Goal: Task Accomplishment & Management: Use online tool/utility

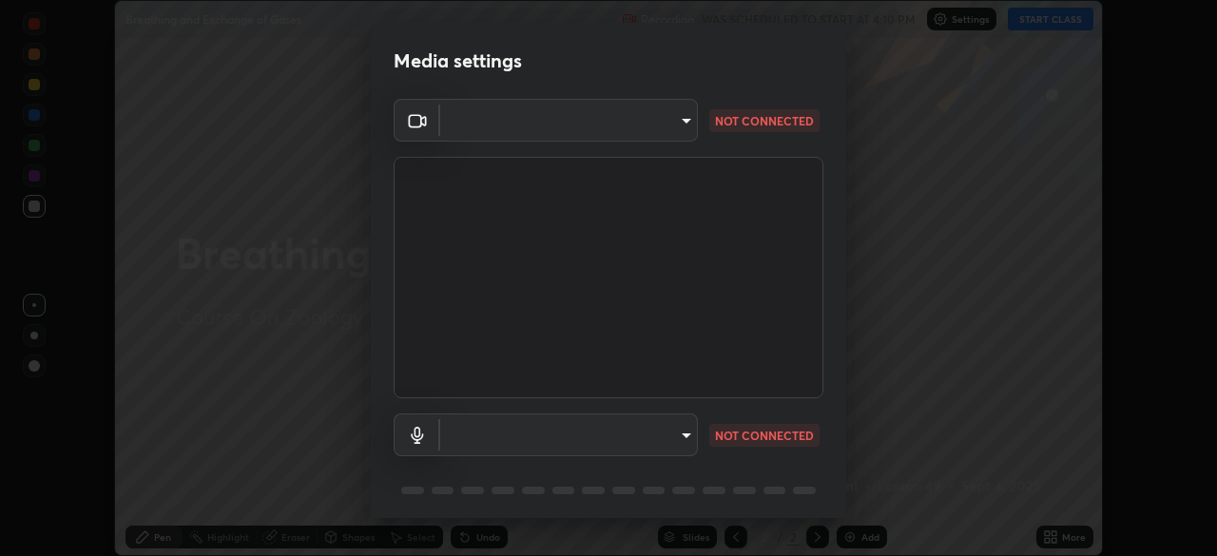
scroll to position [68, 0]
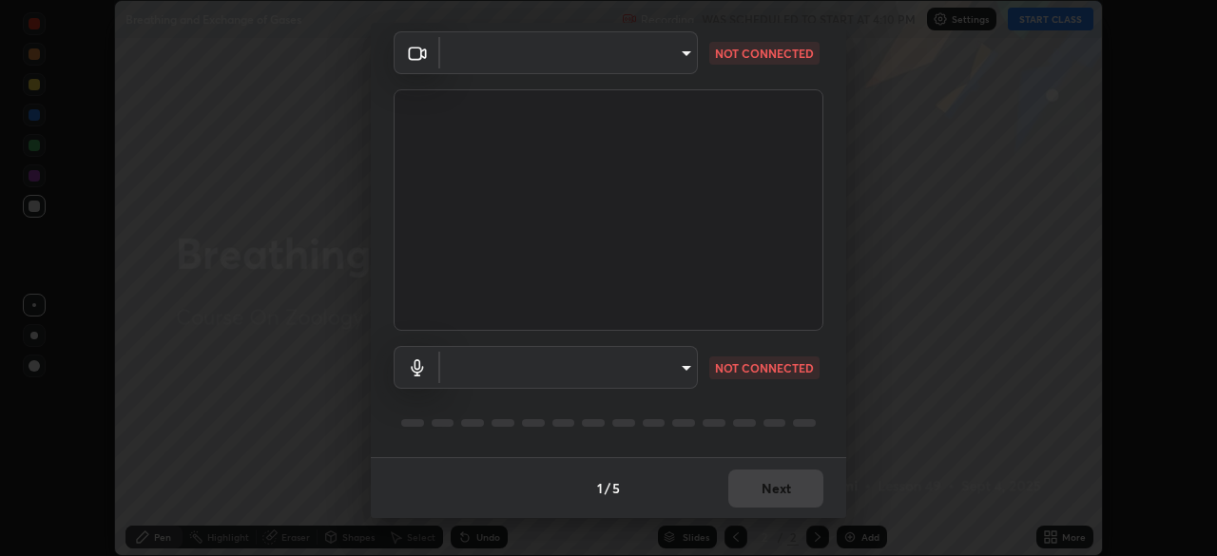
type input "1f9a14f4e709457ebf112205797e18a3e67481265364eba5019e6b99b7ce7553"
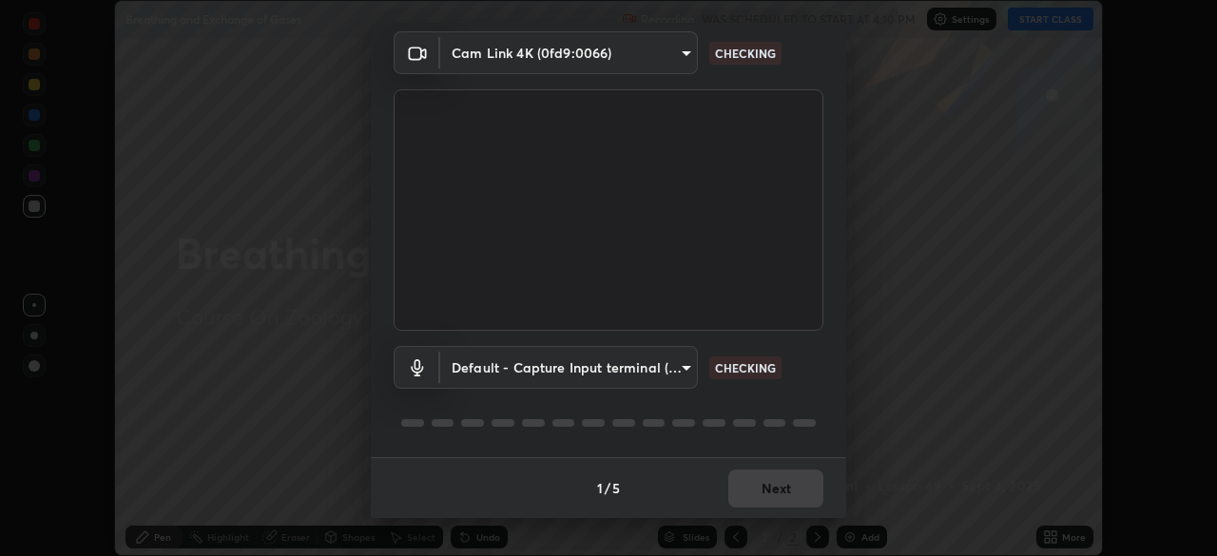
click at [683, 369] on body "Erase all Breathing and Exchange of Gases Recording WAS SCHEDULED TO START AT 4…" at bounding box center [608, 278] width 1217 height 556
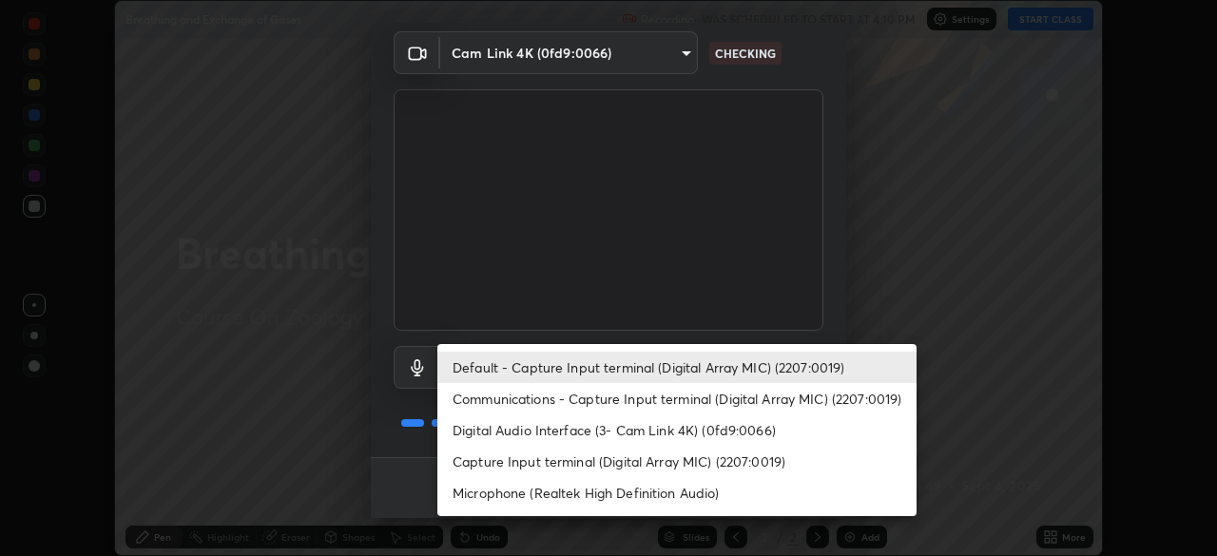
click at [679, 398] on li "Communications - Capture Input terminal (Digital Array MIC) (2207:0019)" at bounding box center [676, 398] width 479 height 31
type input "communications"
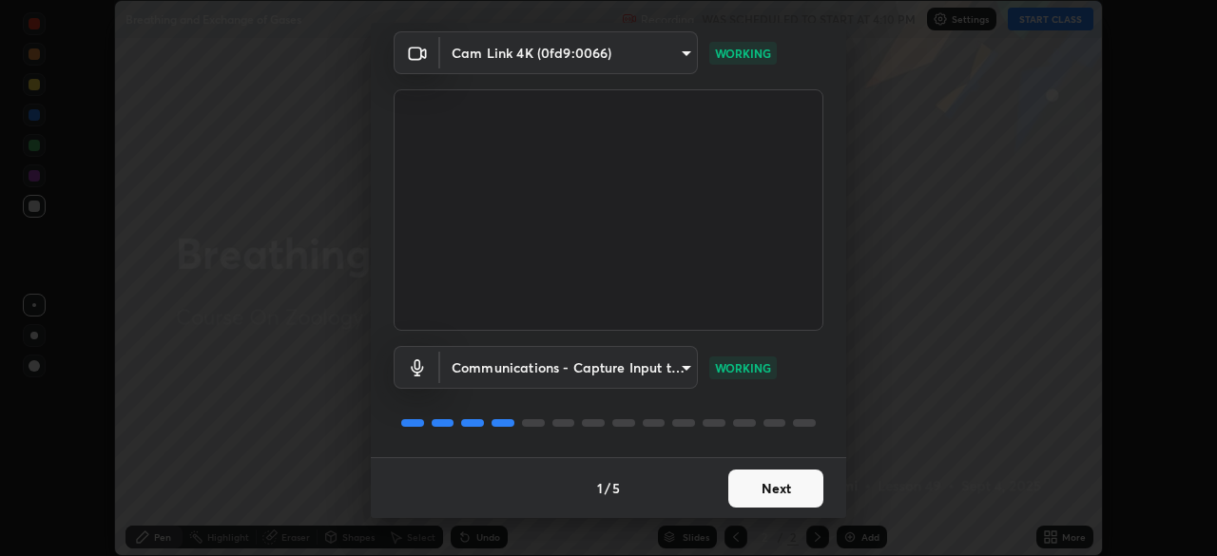
click at [776, 491] on button "Next" at bounding box center [775, 489] width 95 height 38
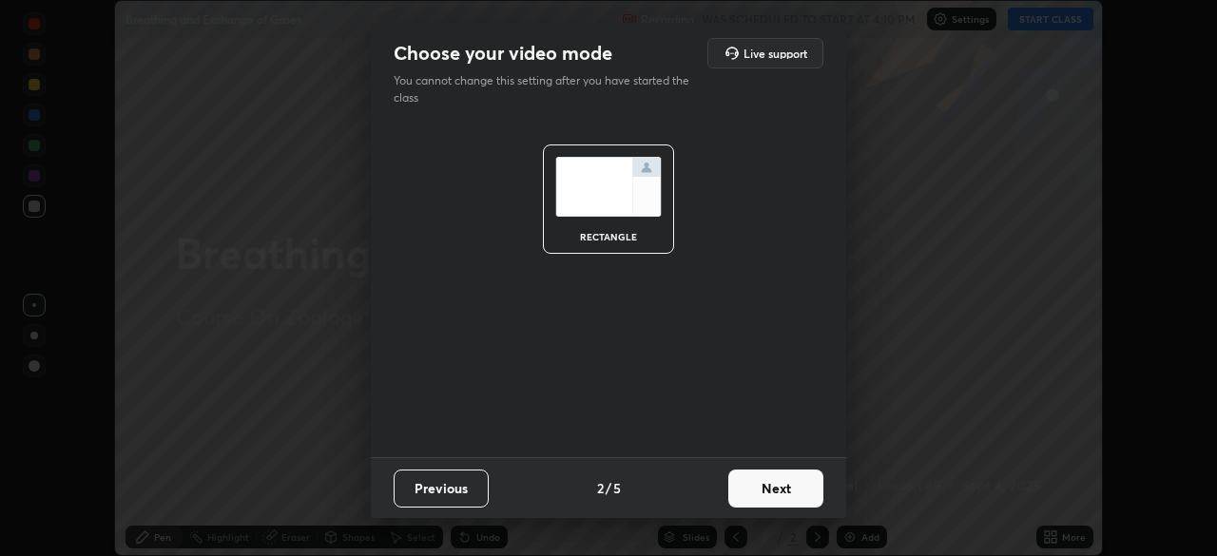
click at [793, 492] on button "Next" at bounding box center [775, 489] width 95 height 38
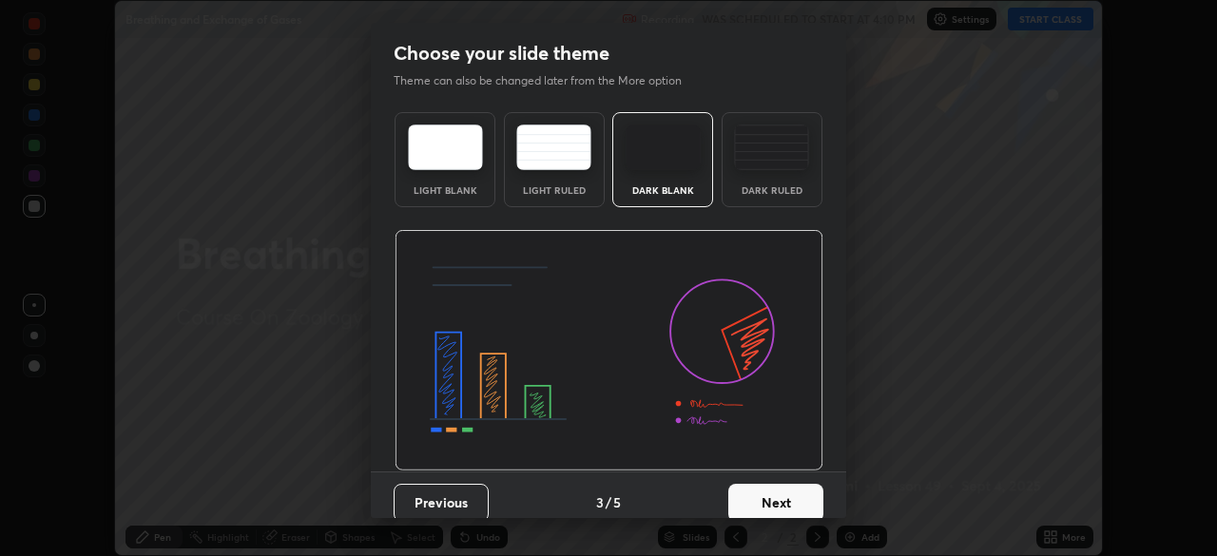
click at [806, 500] on button "Next" at bounding box center [775, 503] width 95 height 38
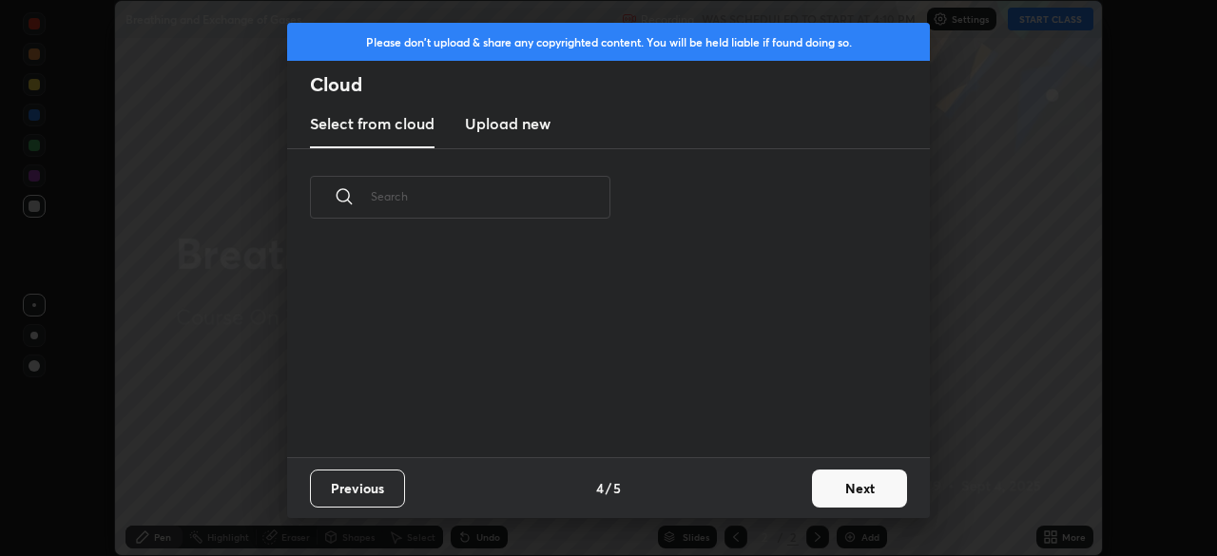
click at [839, 495] on button "Next" at bounding box center [859, 489] width 95 height 38
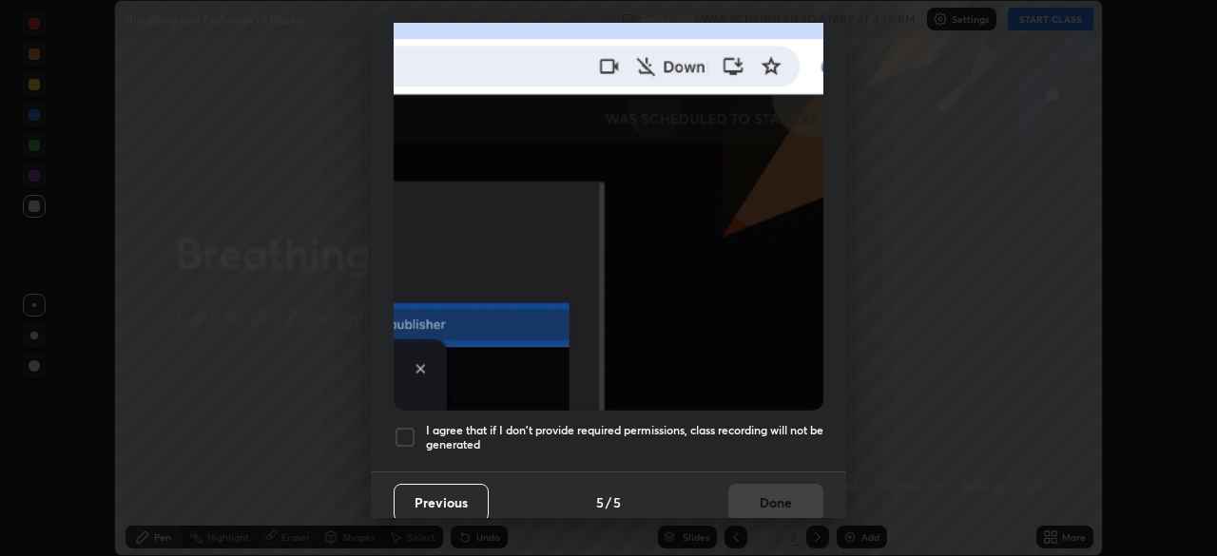
scroll to position [455, 0]
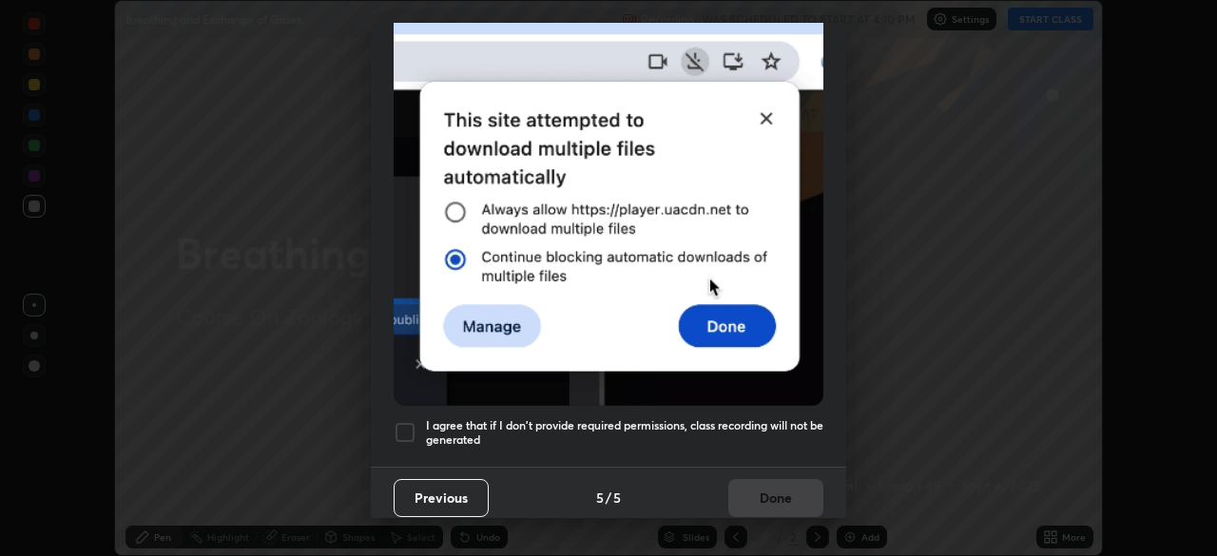
click at [401, 421] on div at bounding box center [405, 432] width 23 height 23
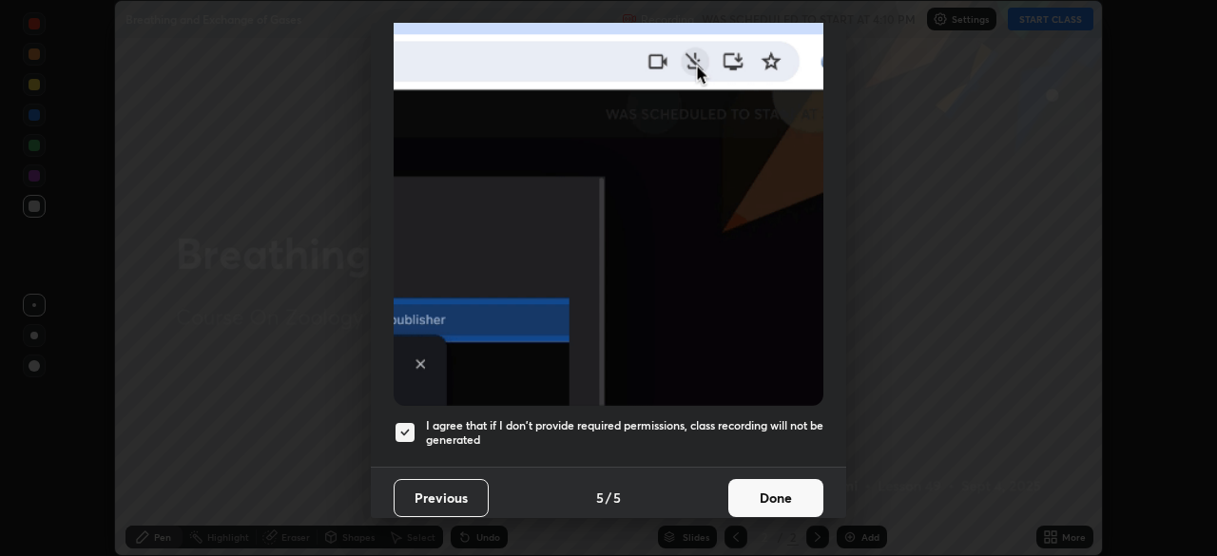
click at [770, 479] on button "Done" at bounding box center [775, 498] width 95 height 38
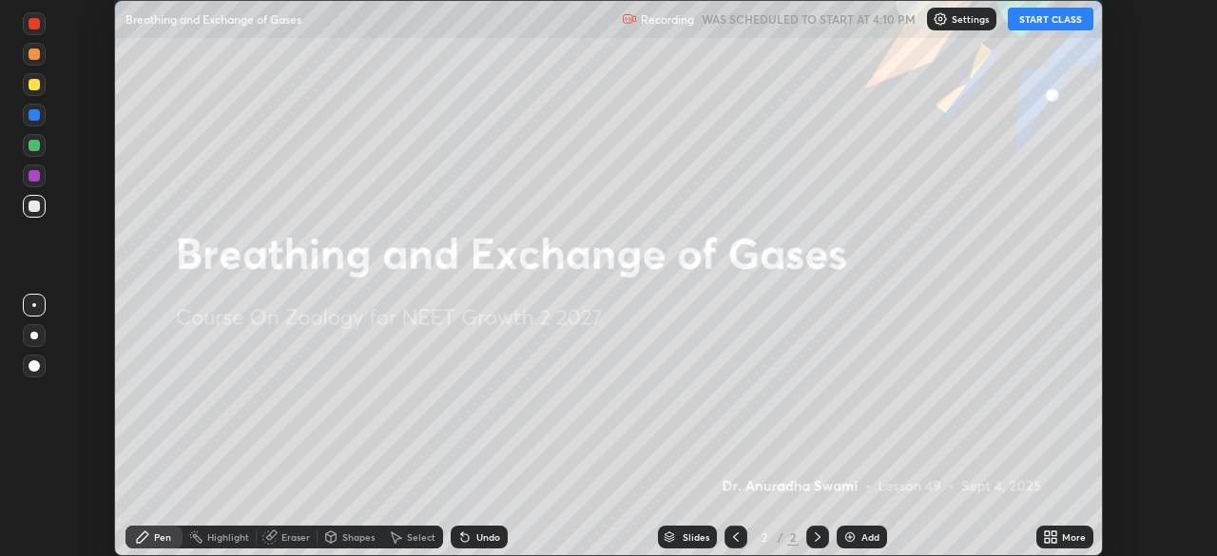
click at [1055, 26] on button "START CLASS" at bounding box center [1051, 19] width 86 height 23
click at [1049, 534] on icon at bounding box center [1047, 533] width 5 height 5
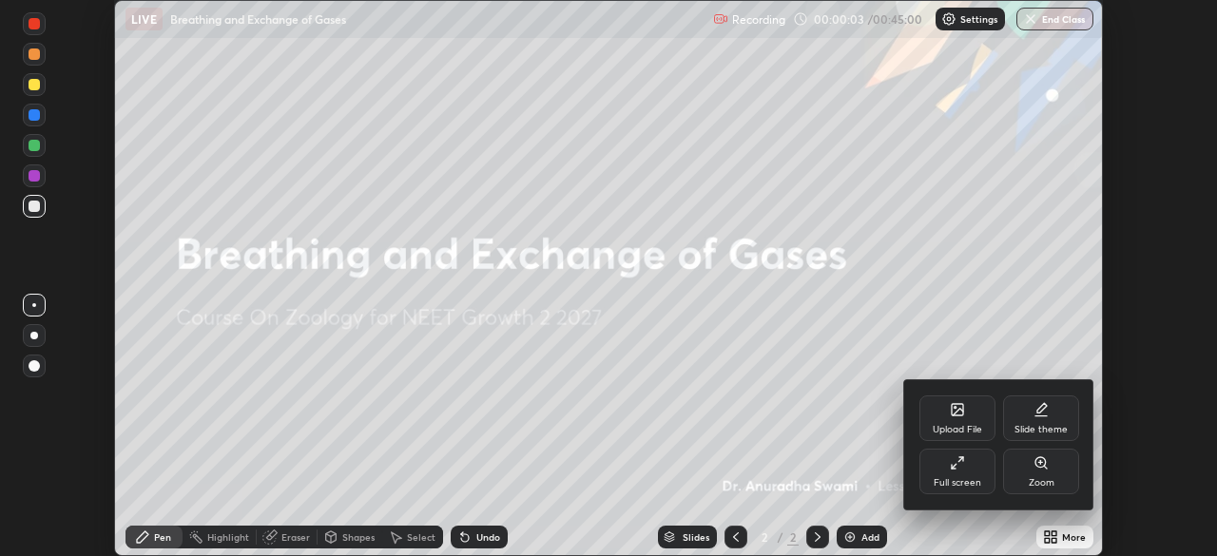
click at [957, 408] on icon at bounding box center [957, 409] width 11 height 11
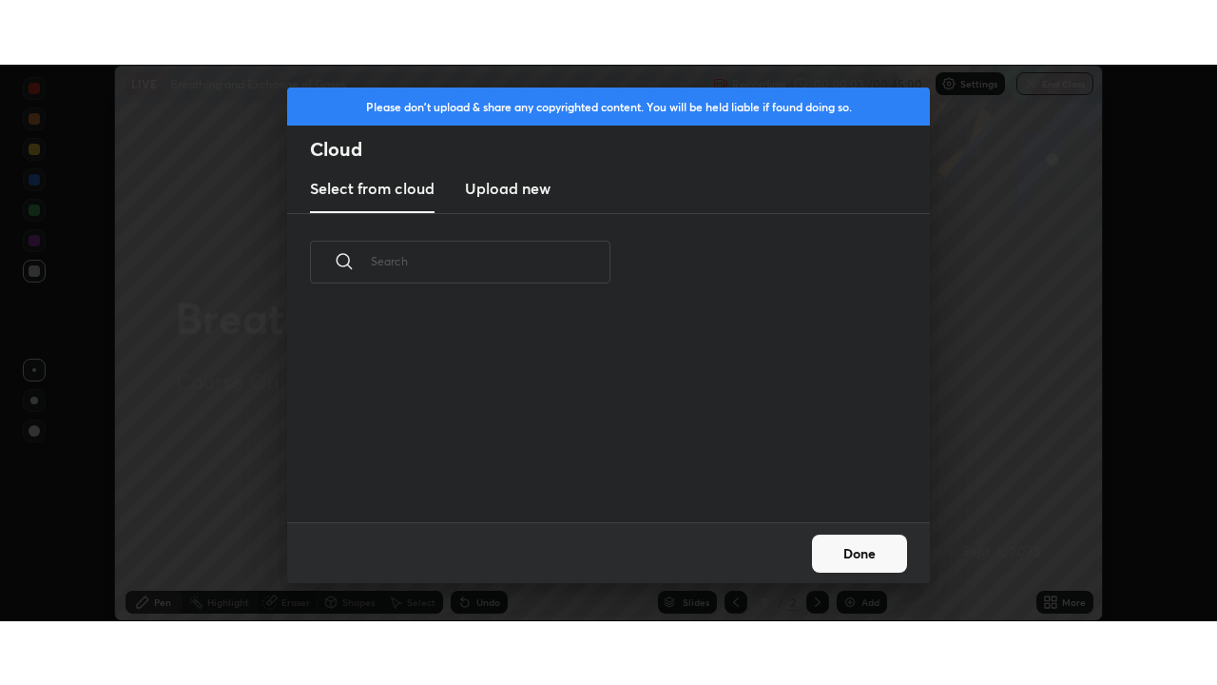
scroll to position [211, 610]
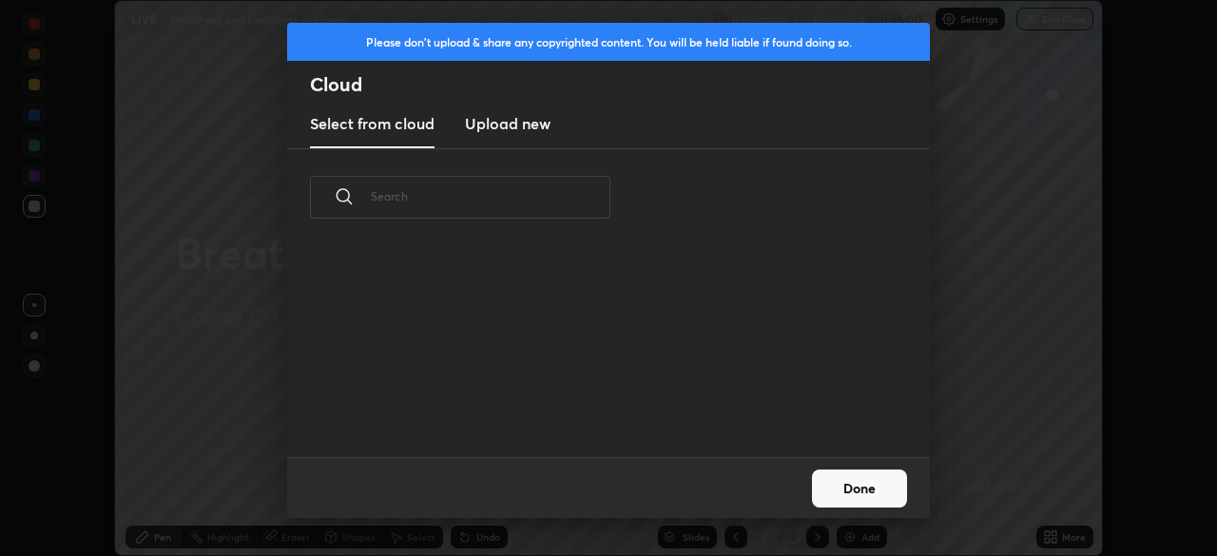
click at [524, 121] on h3 "Upload new" at bounding box center [508, 123] width 86 height 23
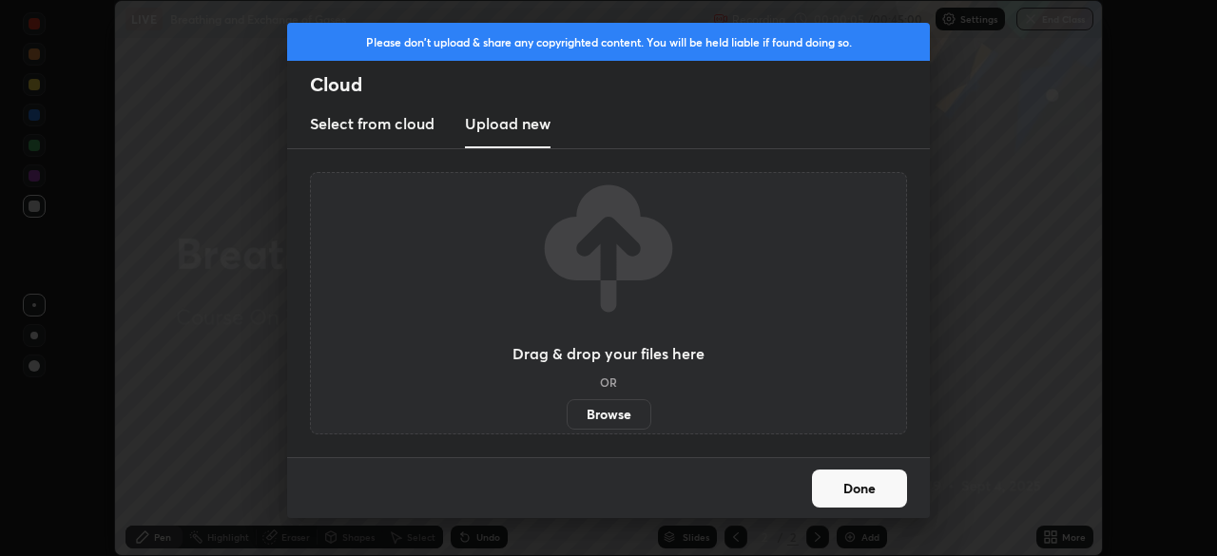
click at [589, 417] on label "Browse" at bounding box center [609, 414] width 85 height 30
click at [567, 417] on input "Browse" at bounding box center [567, 414] width 0 height 30
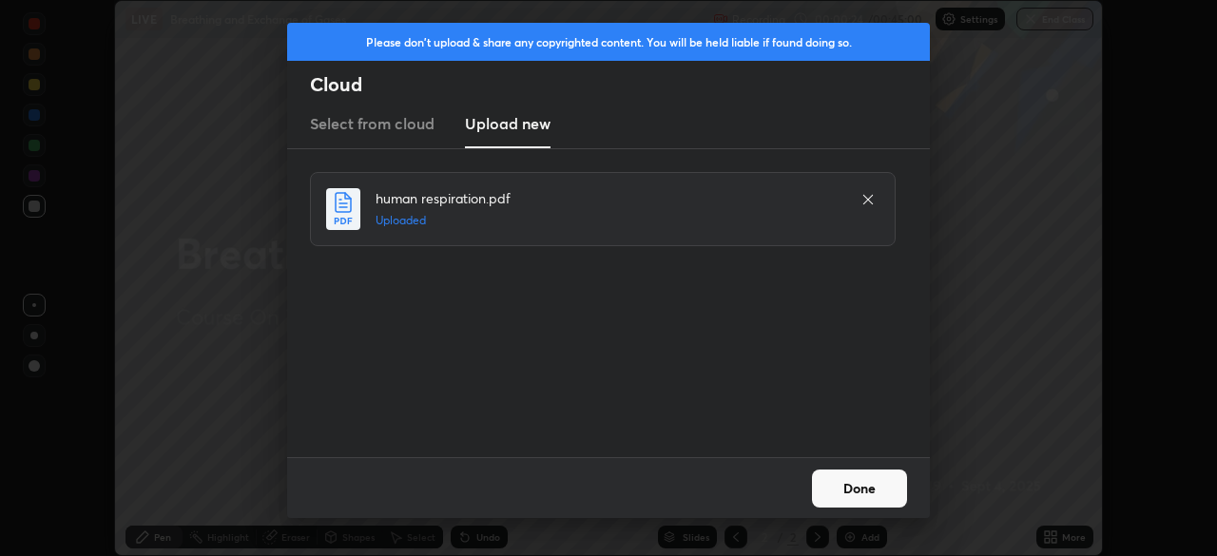
click at [848, 491] on button "Done" at bounding box center [859, 489] width 95 height 38
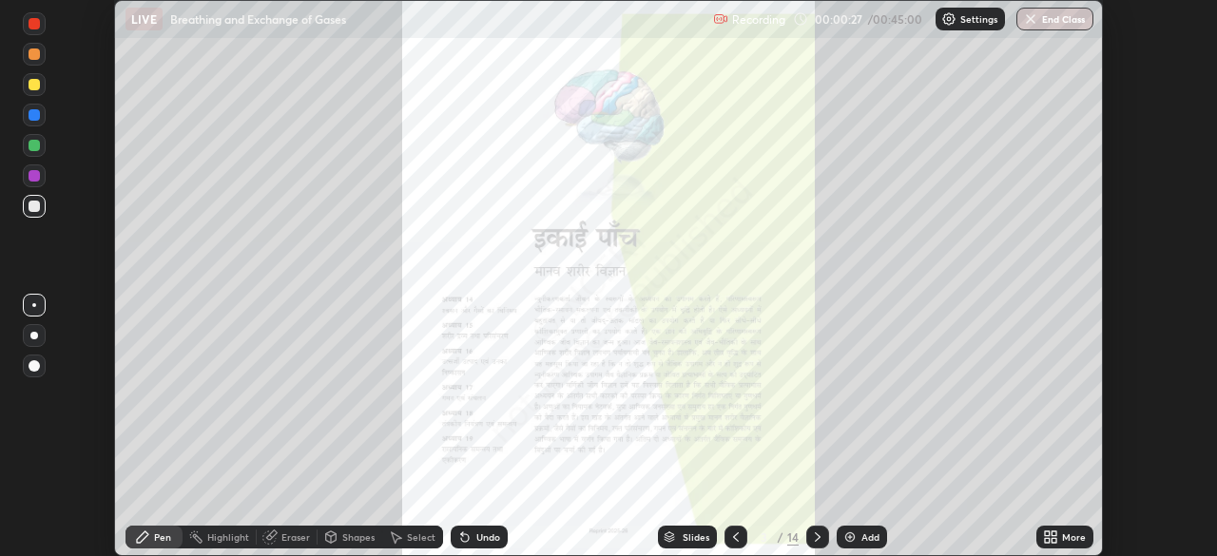
click at [1053, 533] on icon at bounding box center [1053, 533] width 5 height 5
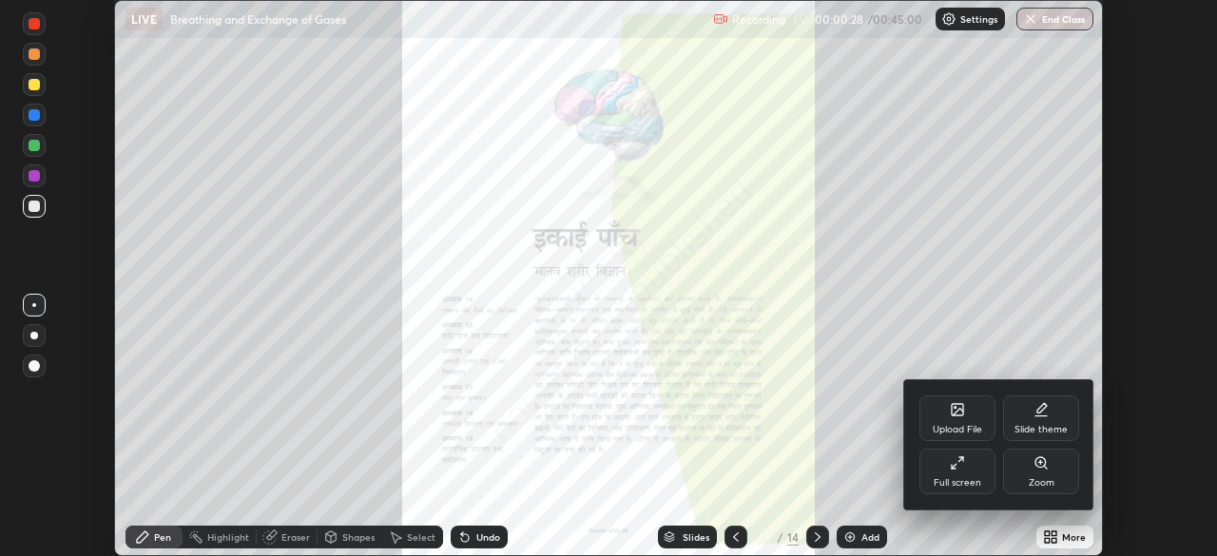
click at [969, 467] on div "Full screen" at bounding box center [957, 472] width 76 height 46
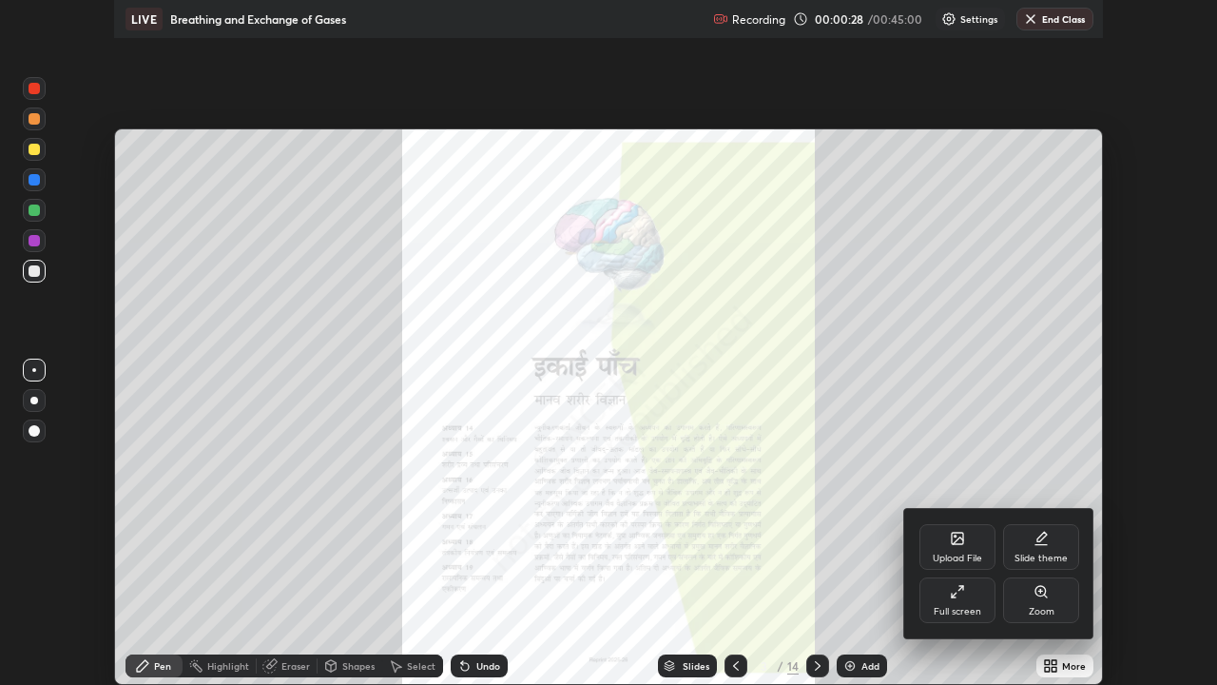
scroll to position [685, 1217]
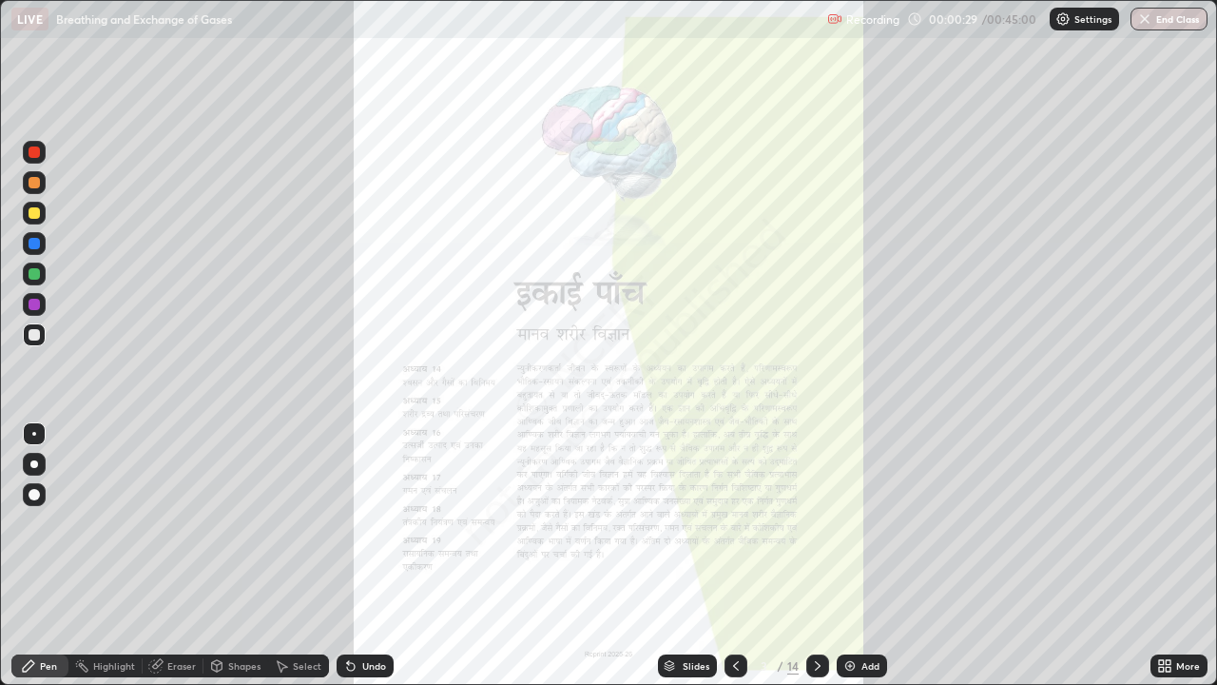
click at [816, 555] on icon at bounding box center [817, 665] width 15 height 15
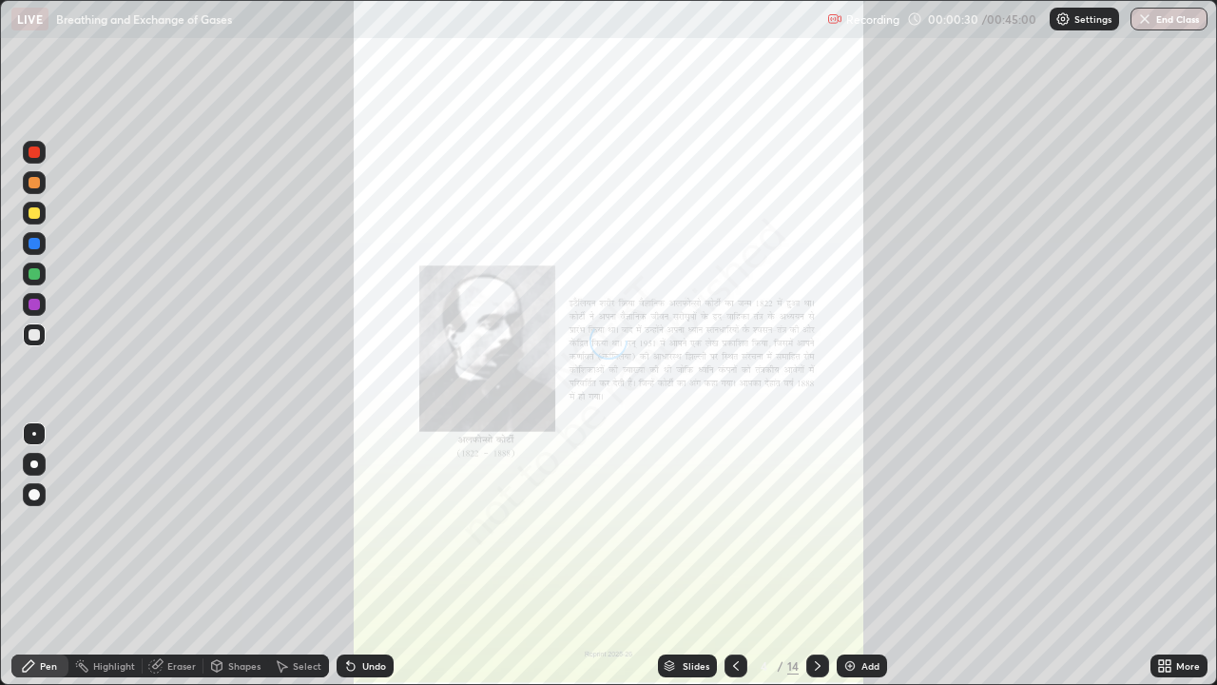
click at [816, 555] on icon at bounding box center [817, 665] width 15 height 15
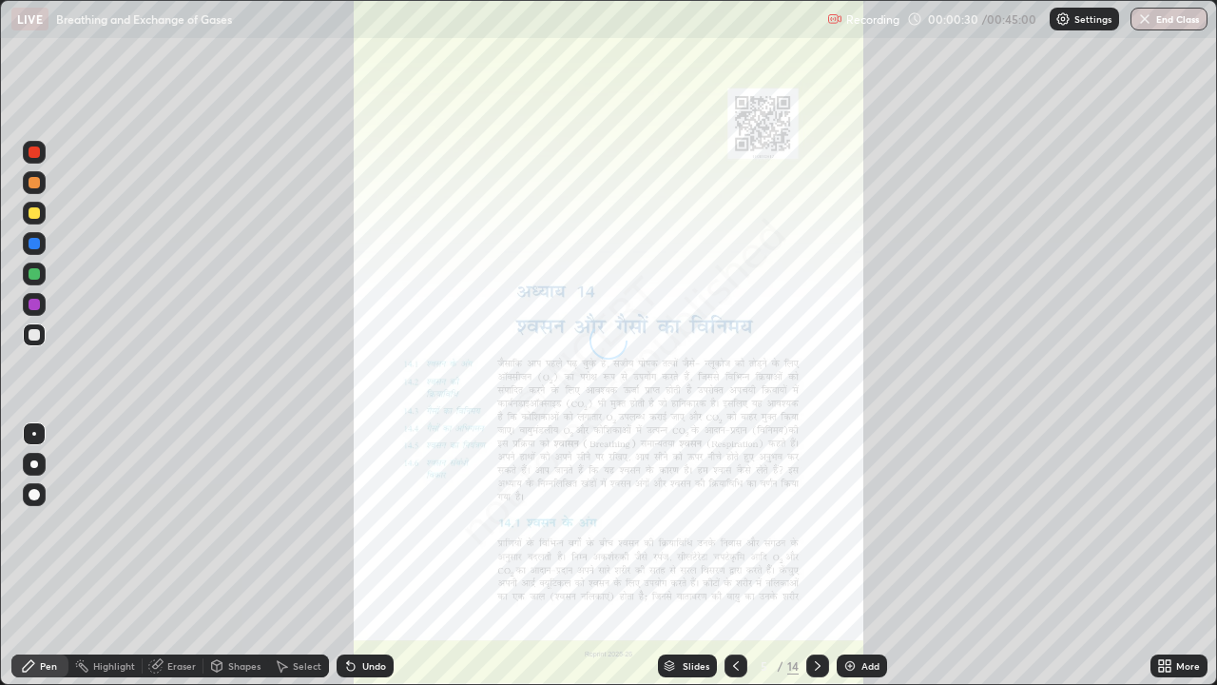
click at [819, 555] on icon at bounding box center [817, 665] width 15 height 15
click at [818, 555] on icon at bounding box center [817, 665] width 15 height 15
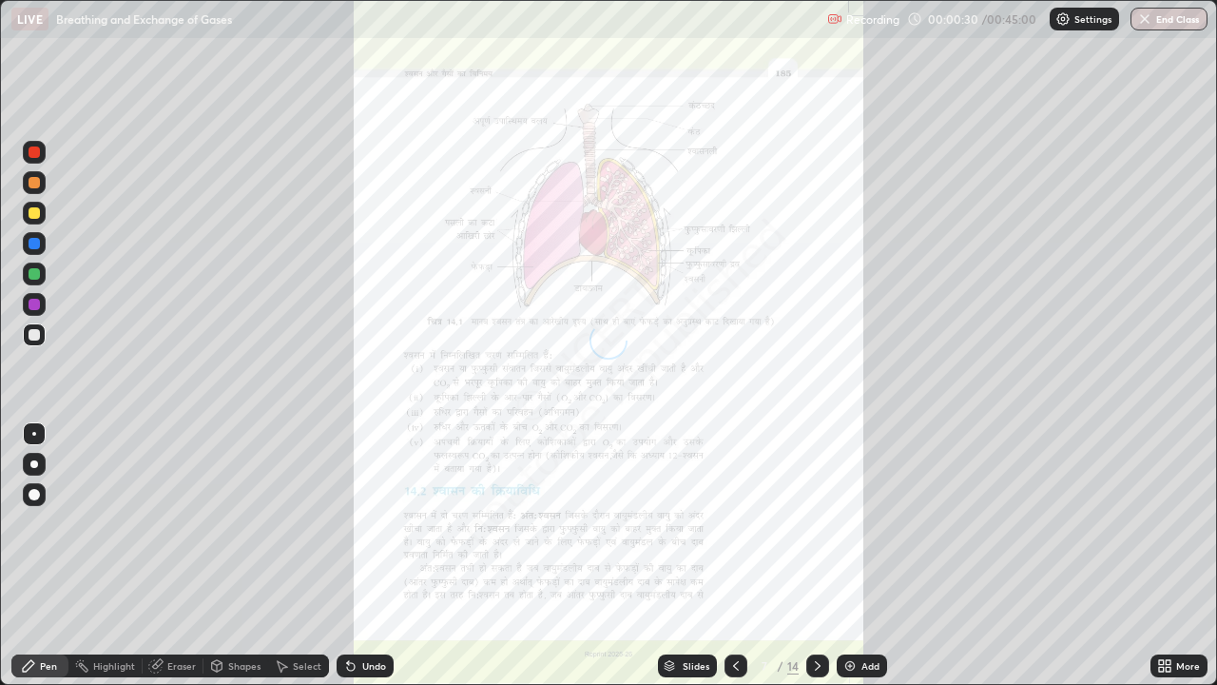
click at [817, 555] on icon at bounding box center [817, 665] width 15 height 15
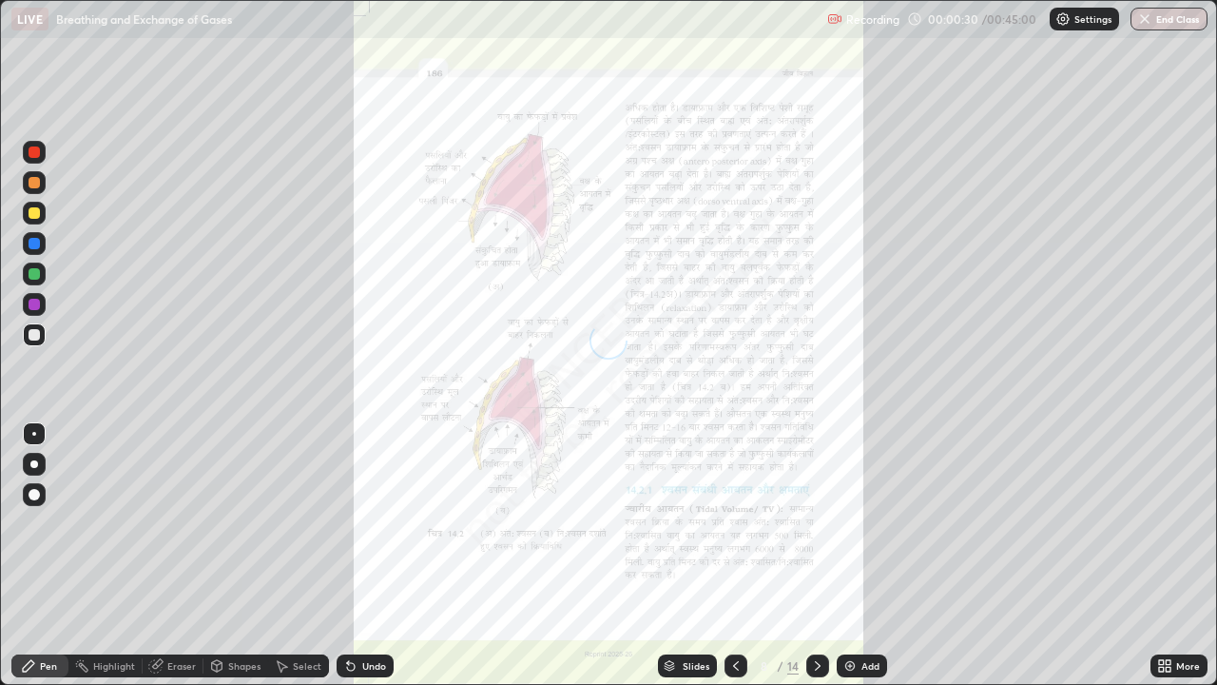
click at [820, 555] on icon at bounding box center [817, 665] width 15 height 15
click at [818, 555] on icon at bounding box center [818, 666] width 6 height 10
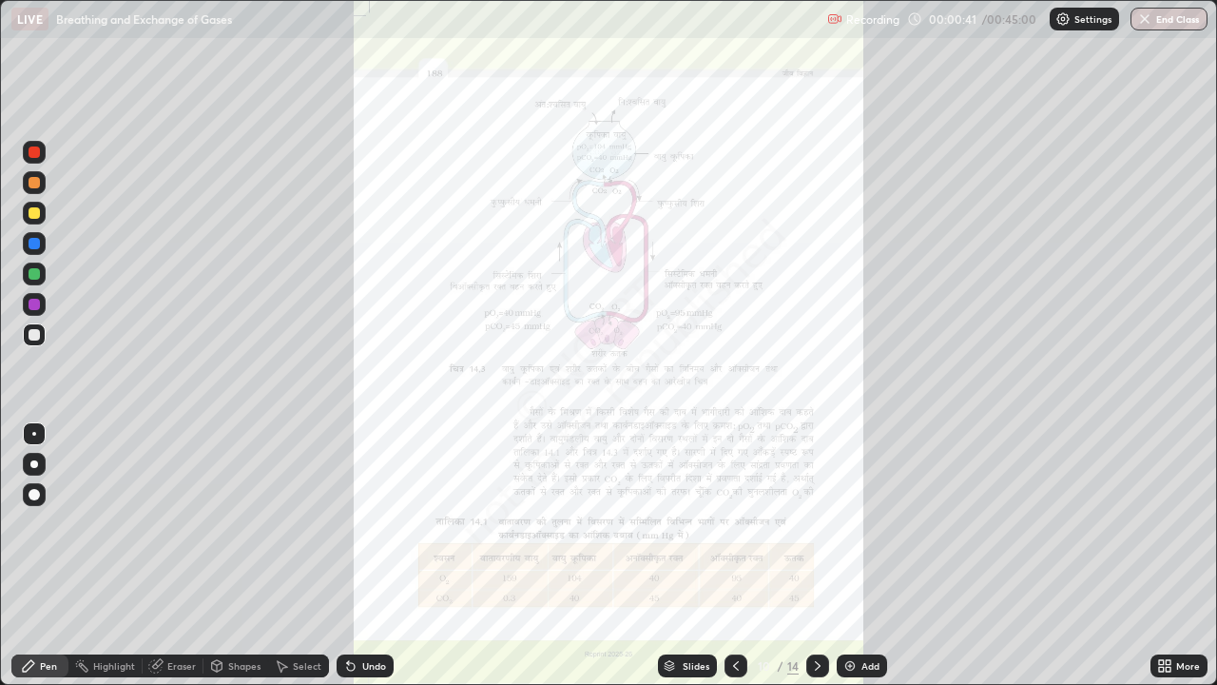
click at [1161, 555] on icon at bounding box center [1161, 662] width 5 height 5
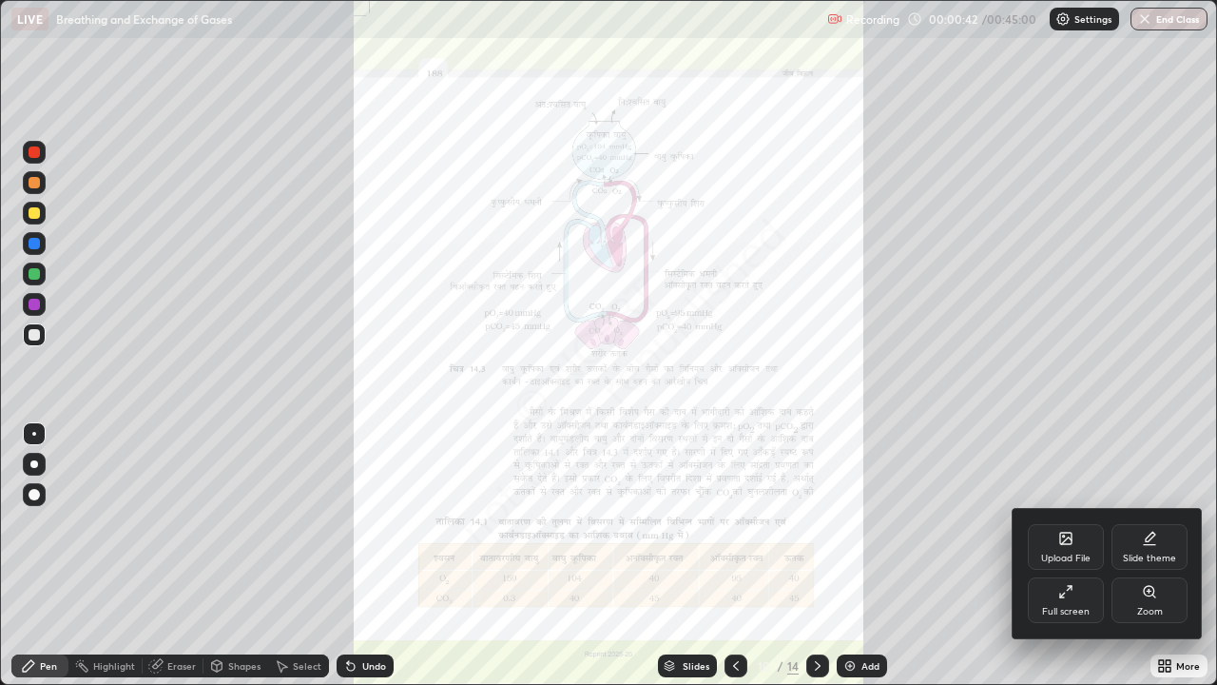
click at [1152, 555] on icon at bounding box center [1149, 591] width 15 height 15
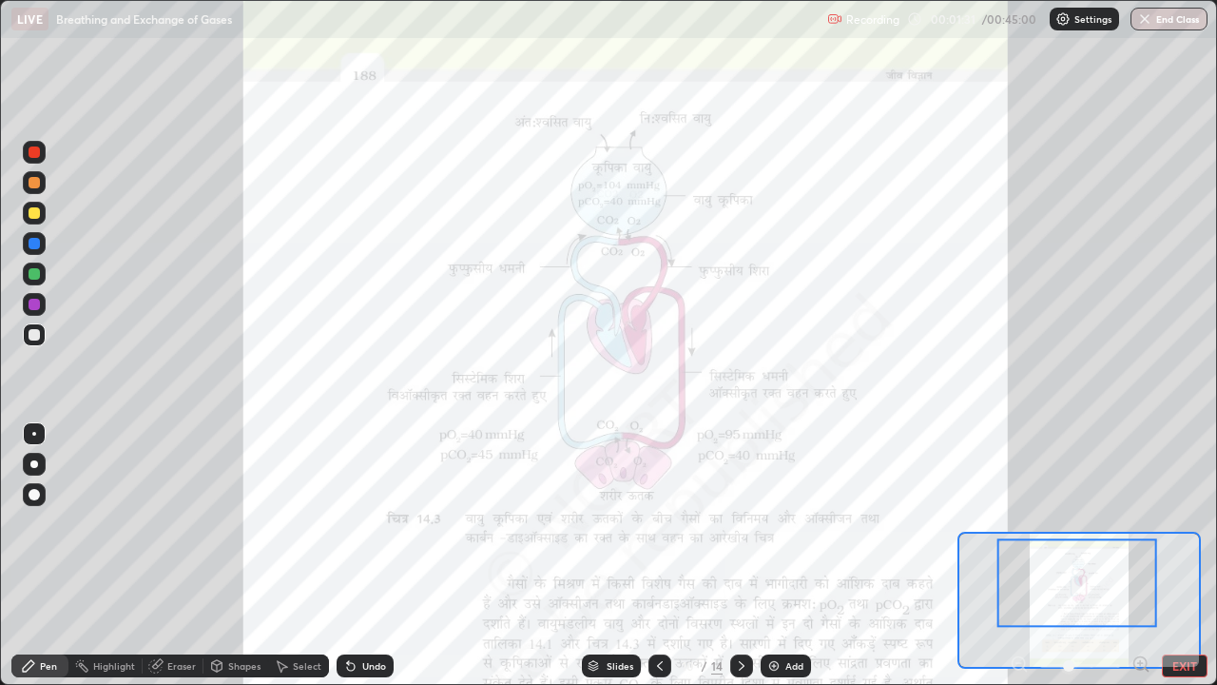
click at [37, 305] on div at bounding box center [34, 304] width 11 height 11
click at [658, 555] on icon at bounding box center [659, 665] width 15 height 15
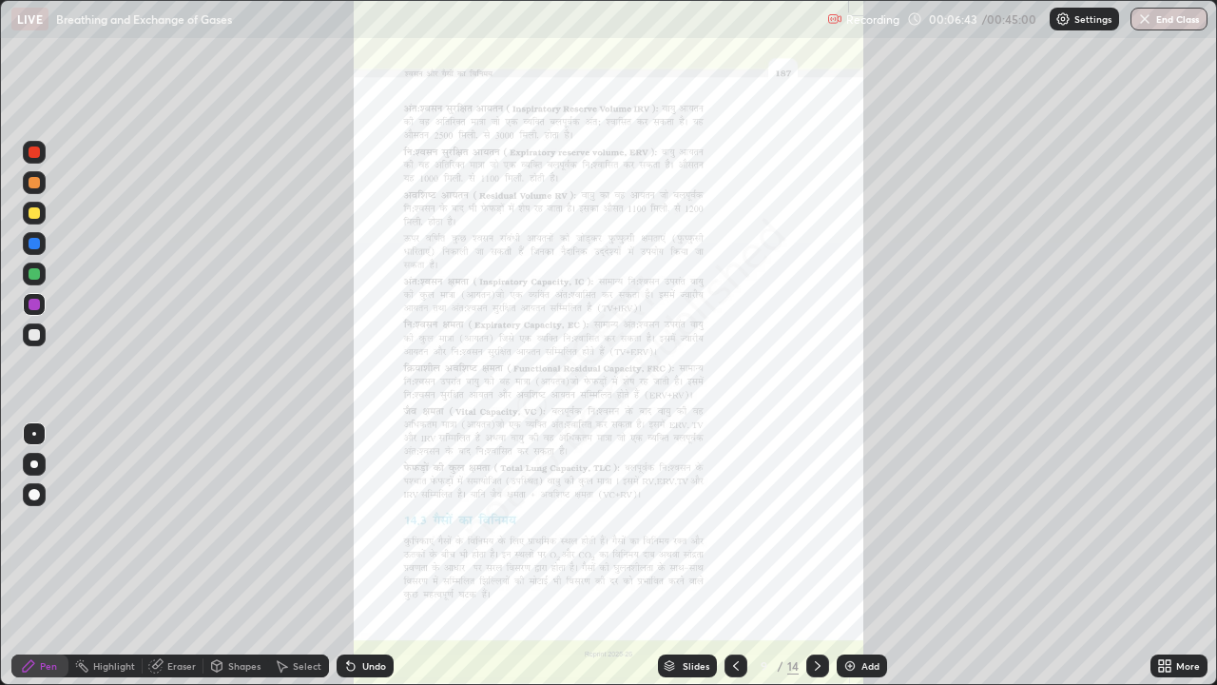
click at [816, 555] on icon at bounding box center [817, 665] width 15 height 15
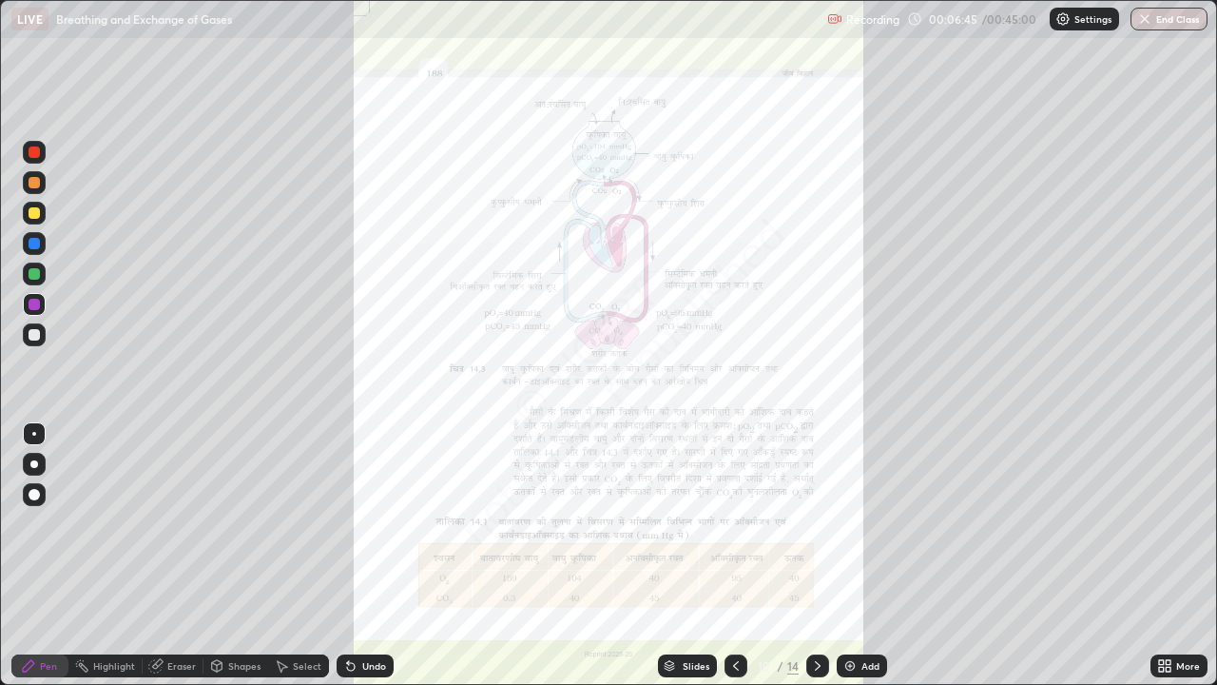
click at [1163, 555] on icon at bounding box center [1161, 668] width 5 height 5
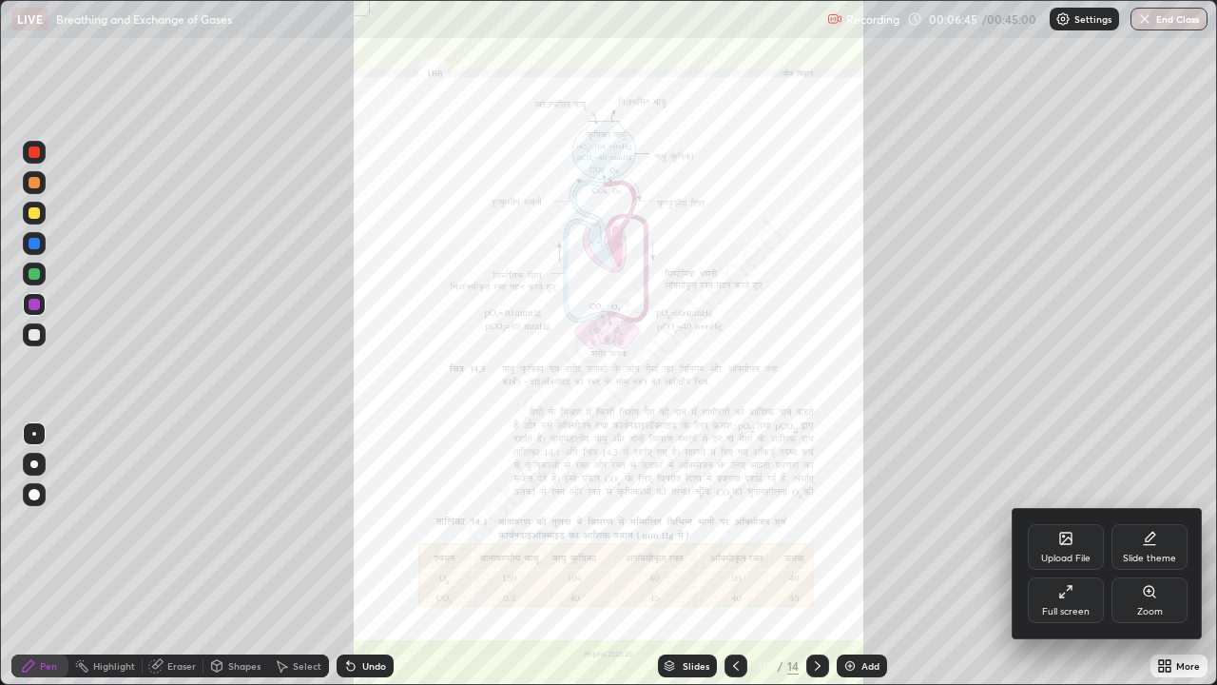
click at [1157, 555] on div "Zoom" at bounding box center [1149, 600] width 76 height 46
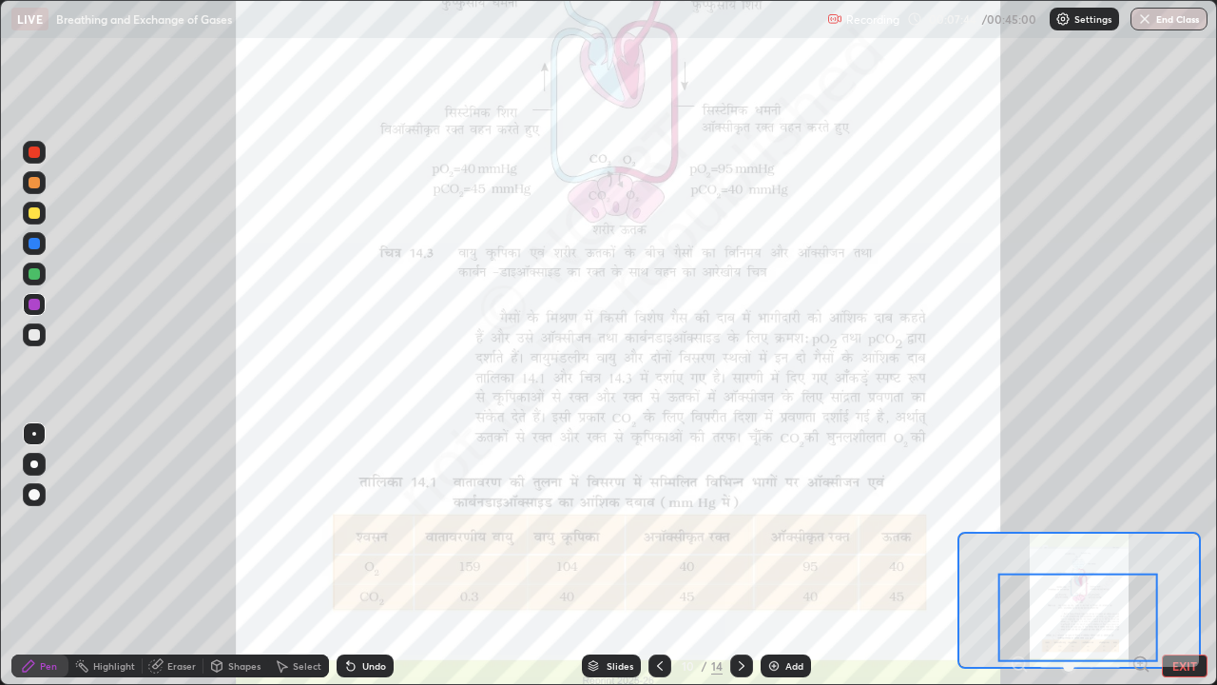
click at [778, 555] on img at bounding box center [773, 665] width 15 height 15
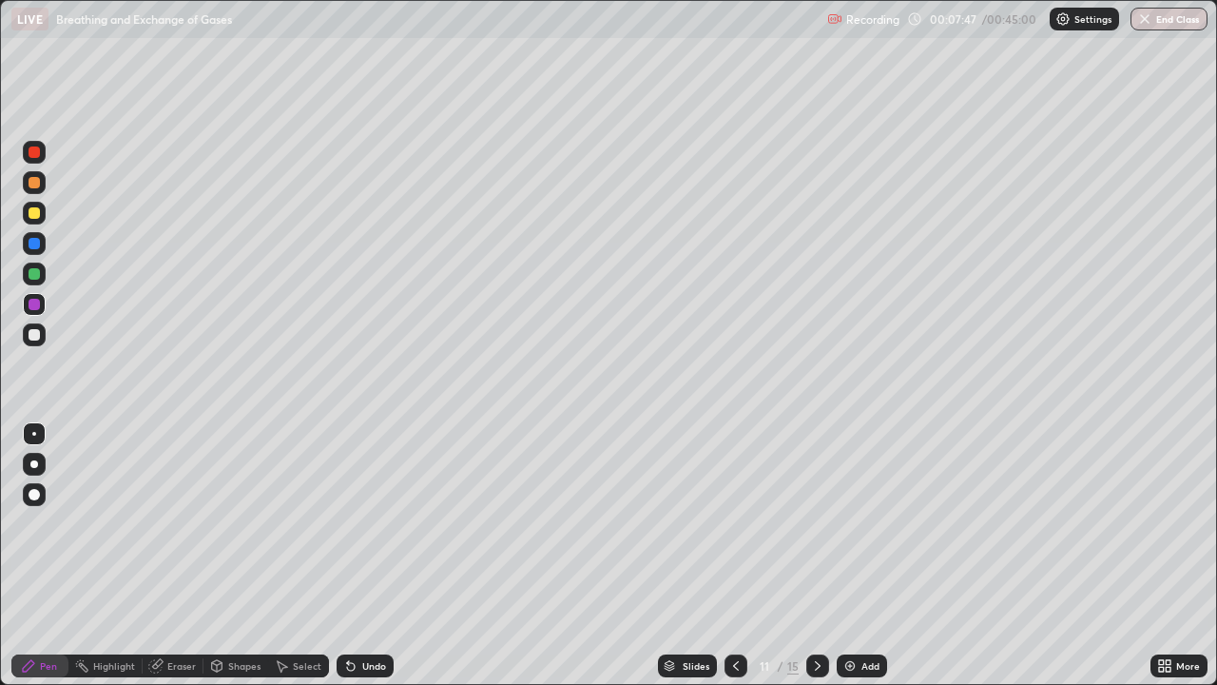
click at [35, 335] on div at bounding box center [34, 334] width 11 height 11
click at [257, 163] on button "Undo" at bounding box center [278, 171] width 55 height 23
click at [732, 555] on icon at bounding box center [735, 665] width 15 height 15
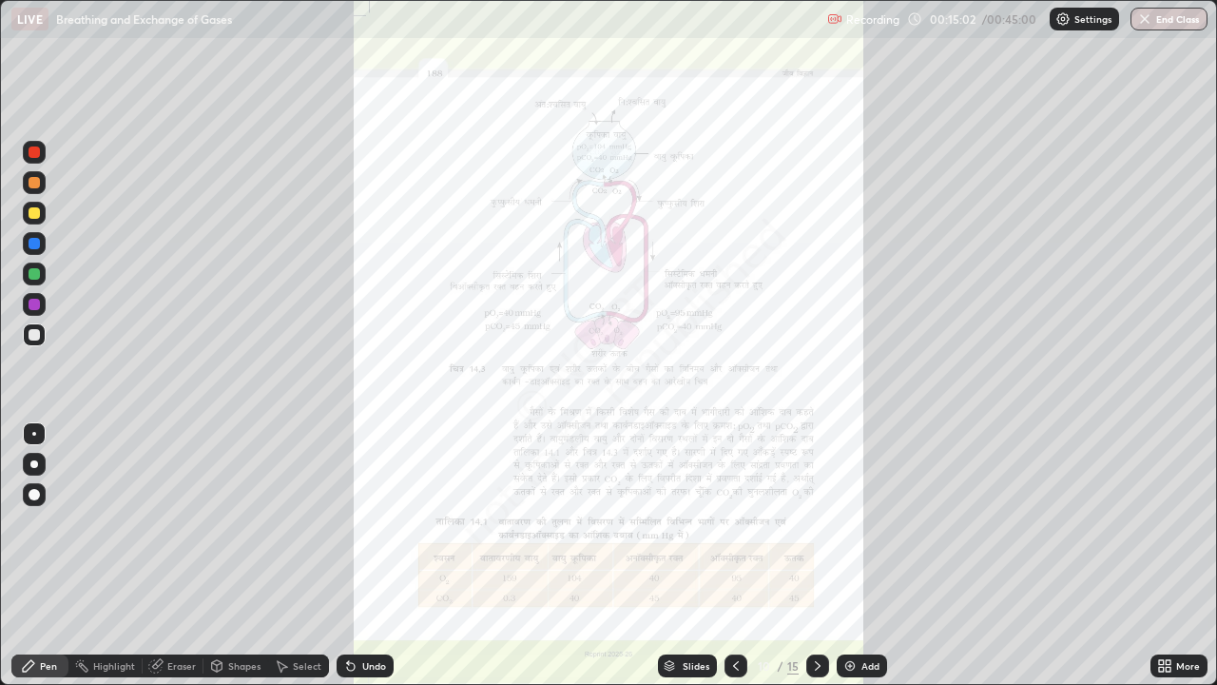
click at [1158, 555] on icon at bounding box center [1164, 665] width 15 height 15
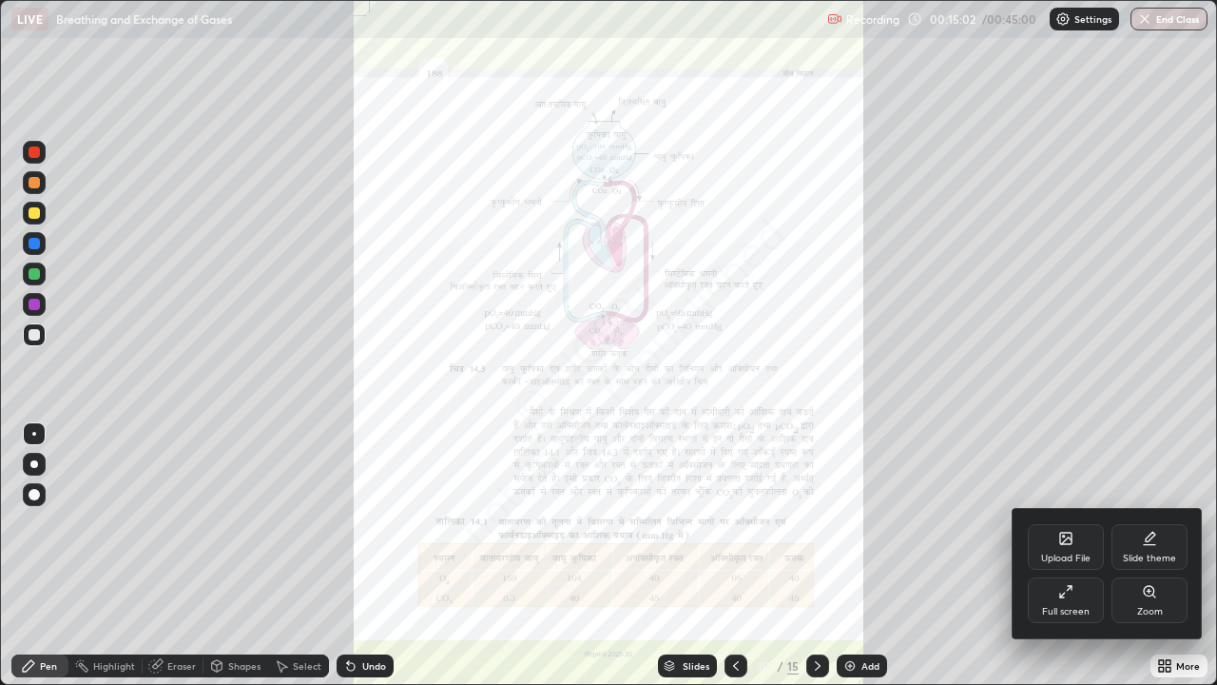
click at [1160, 555] on div "Zoom" at bounding box center [1149, 600] width 76 height 46
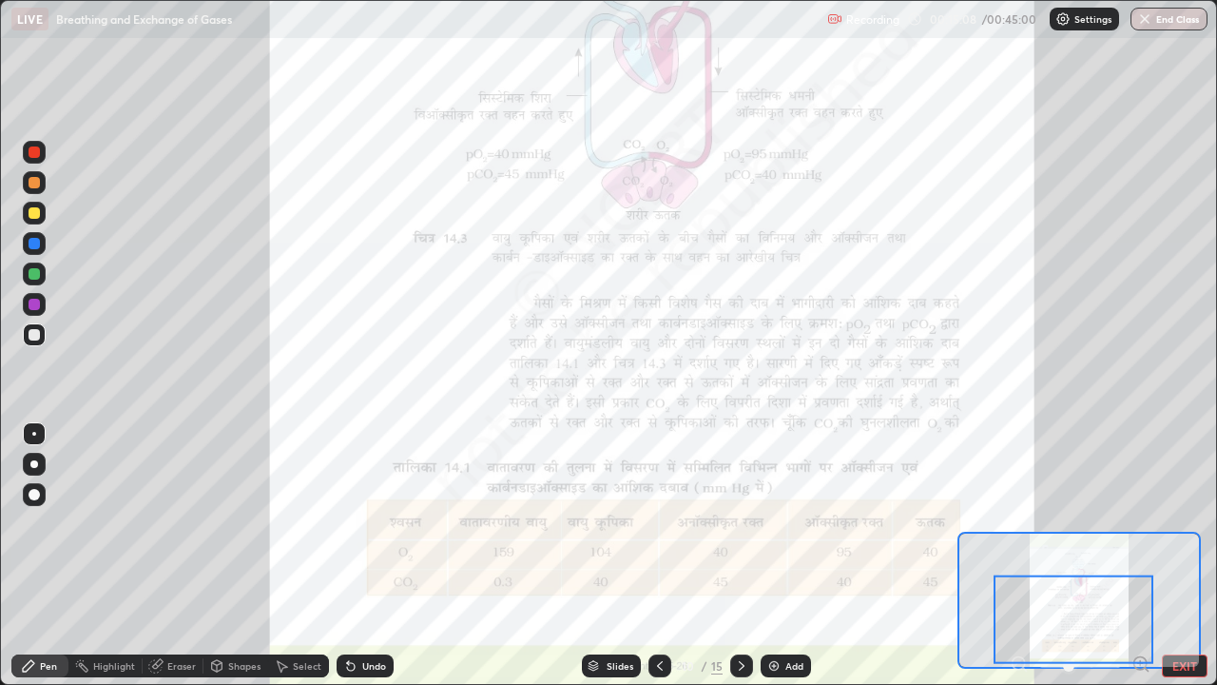
click at [31, 304] on div at bounding box center [34, 304] width 11 height 11
click at [740, 555] on icon at bounding box center [741, 665] width 15 height 15
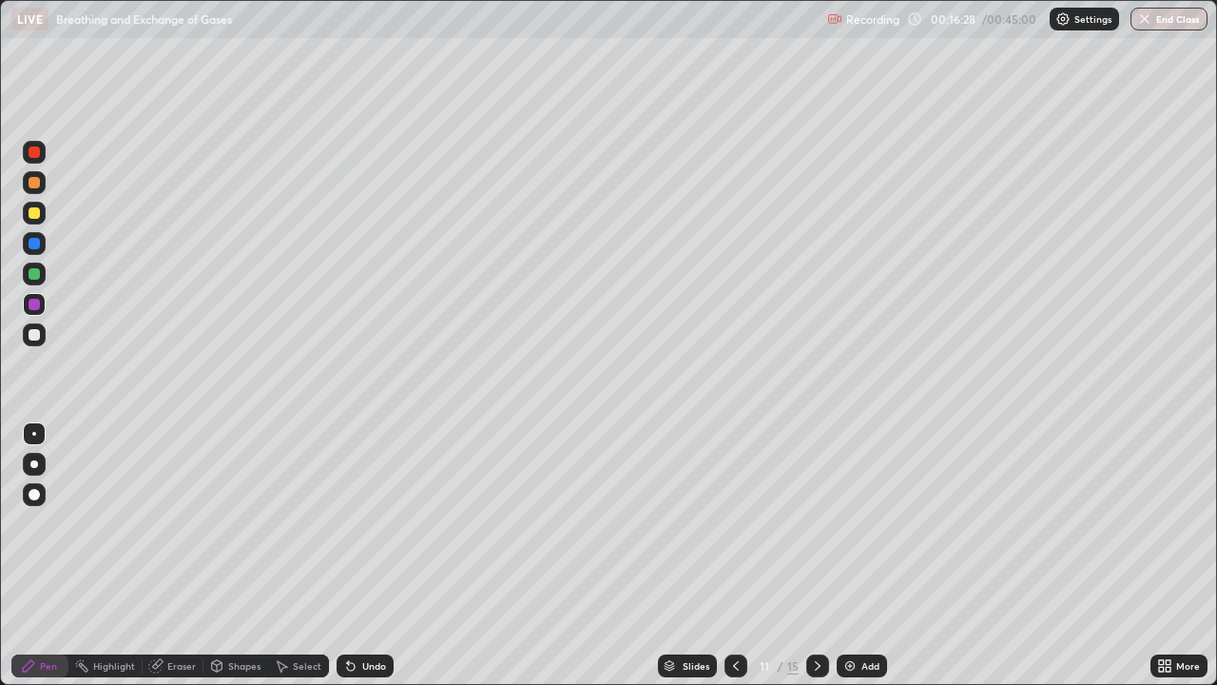
click at [816, 555] on icon at bounding box center [817, 665] width 15 height 15
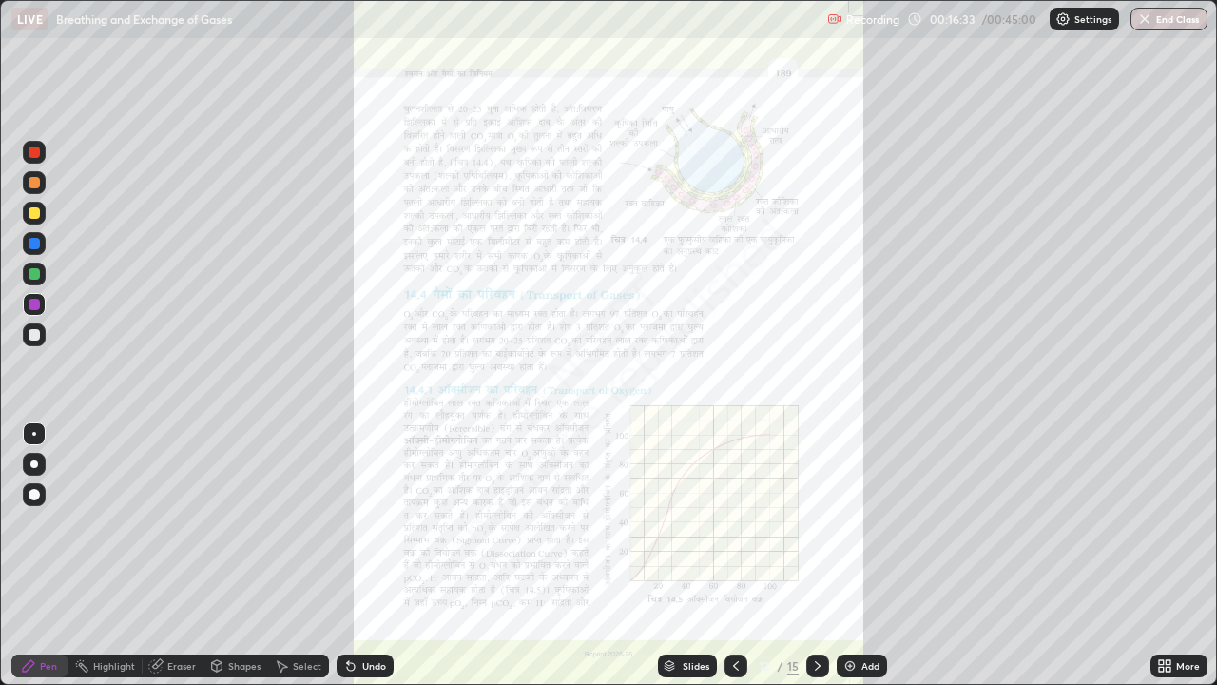
click at [1158, 555] on icon at bounding box center [1164, 665] width 15 height 15
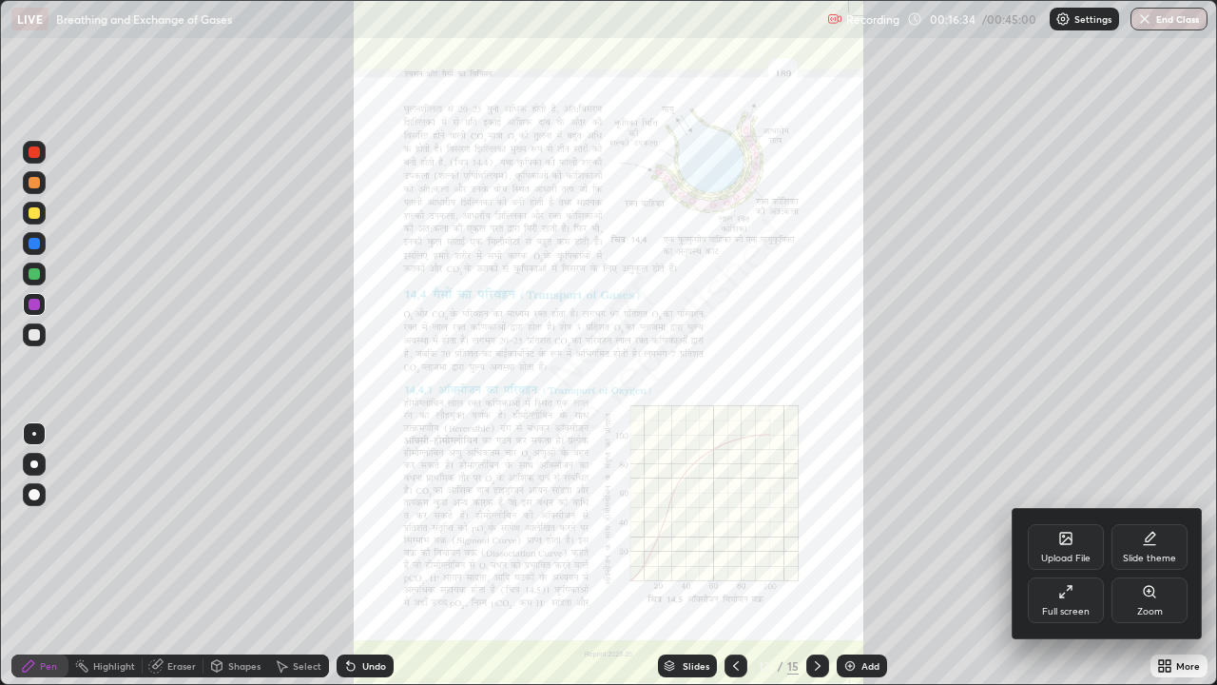
click at [1153, 555] on icon at bounding box center [1149, 591] width 15 height 15
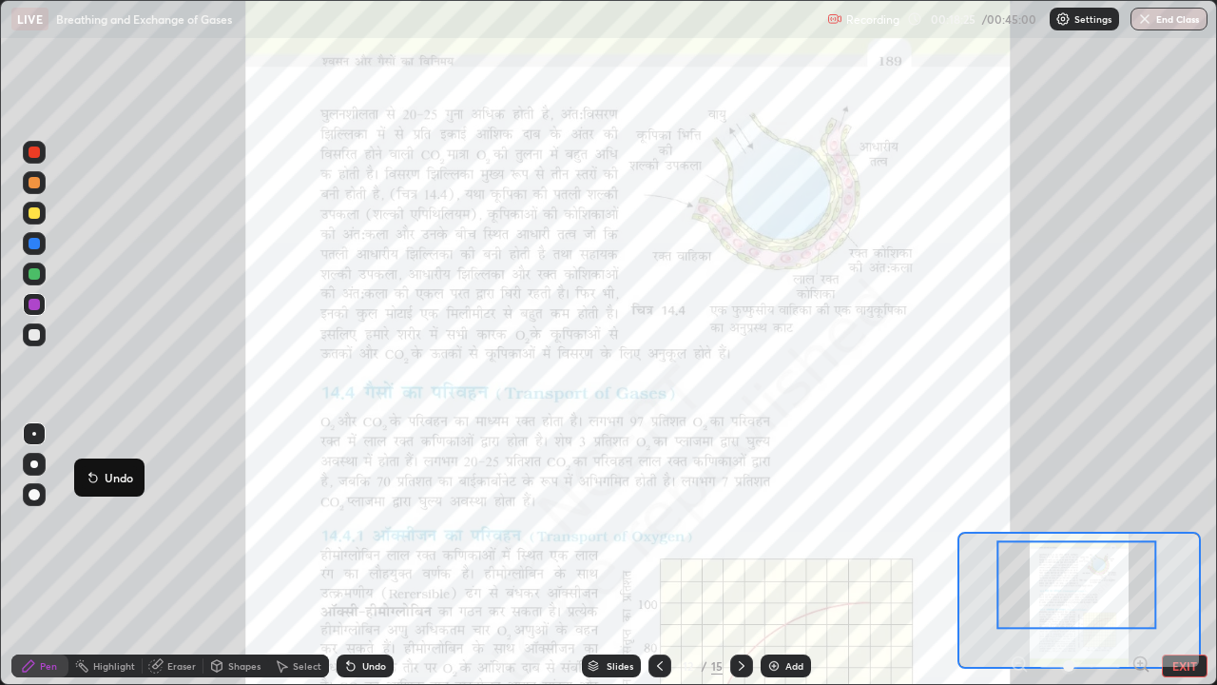
click at [88, 466] on button "Undo" at bounding box center [109, 477] width 55 height 23
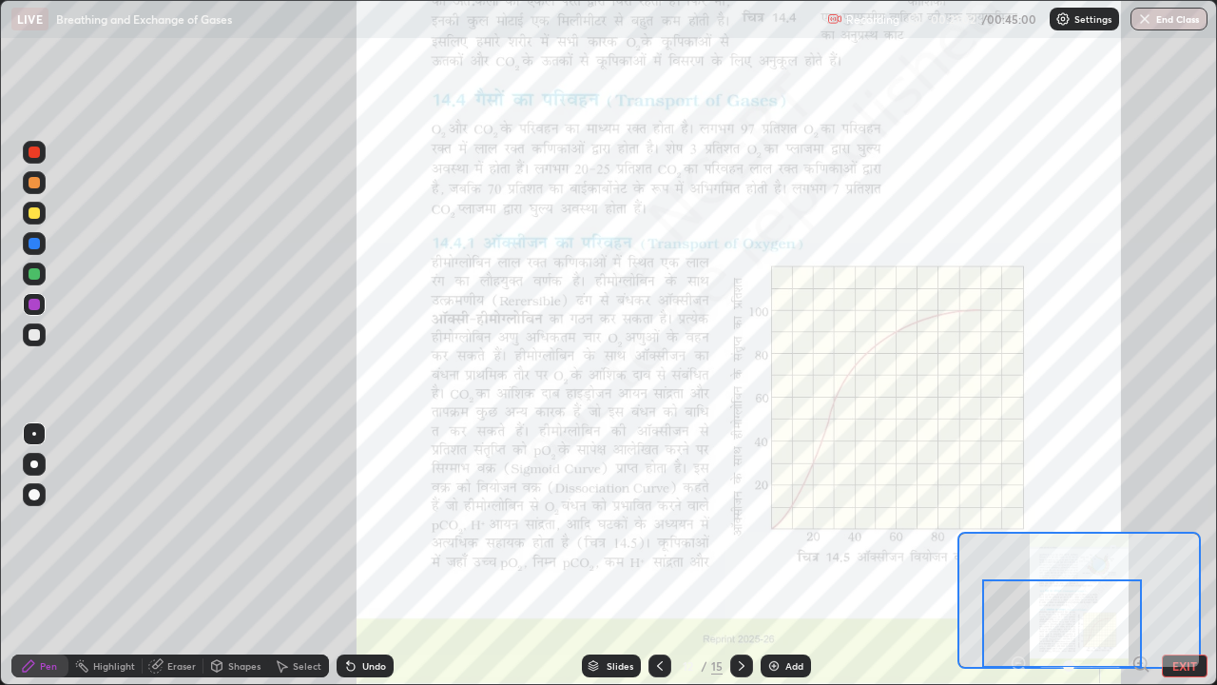
click at [1146, 25] on img "button" at bounding box center [1144, 18] width 15 height 15
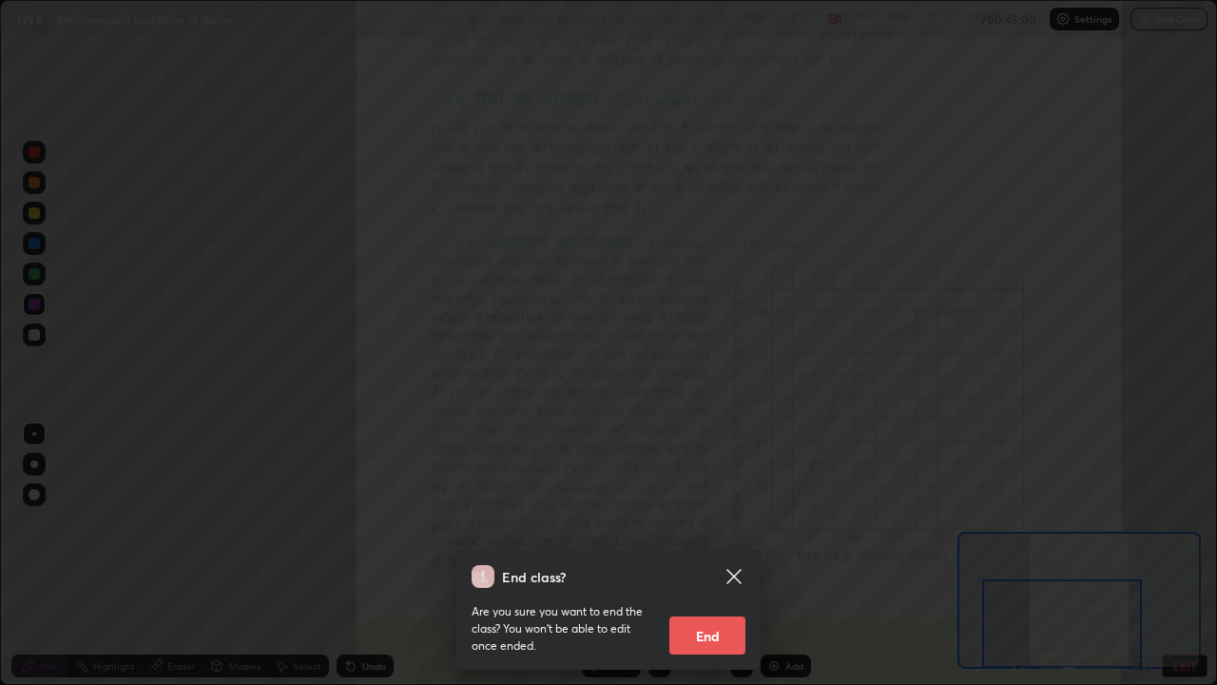
click at [716, 555] on button "End" at bounding box center [707, 635] width 76 height 38
